Goal: Check status: Check status

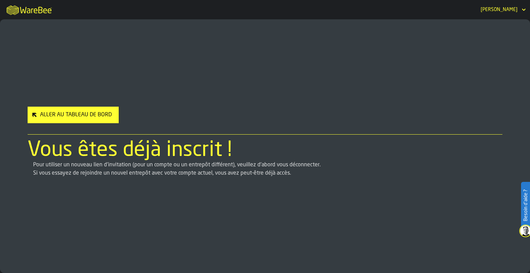
click at [94, 113] on div "Aller au Tableau de Bord" at bounding box center [75, 115] width 77 height 8
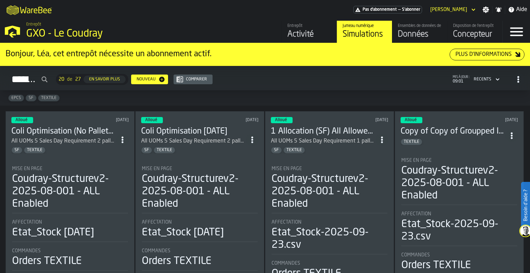
click at [83, 126] on h3 "Coli Optimisation (No Pallets) [DATE]" at bounding box center [63, 131] width 105 height 11
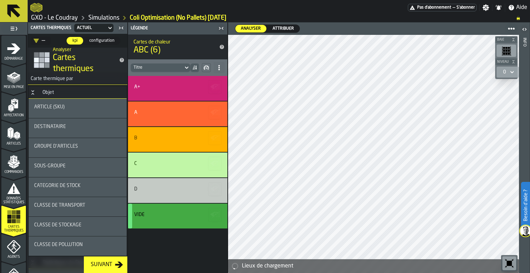
click at [287, 30] on span "Attribuer" at bounding box center [283, 29] width 27 height 6
click at [264, 136] on div at bounding box center [373, 154] width 291 height 238
